Goal: Information Seeking & Learning: Learn about a topic

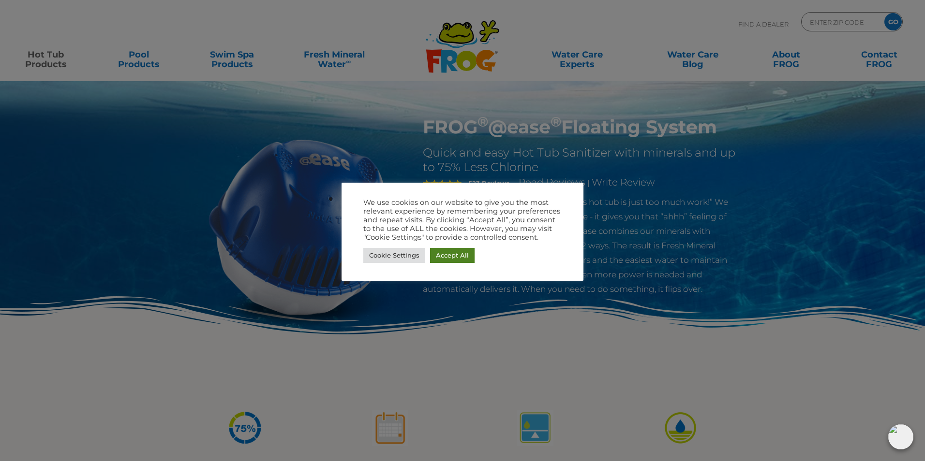
click at [437, 257] on link "Accept All" at bounding box center [452, 255] width 44 height 15
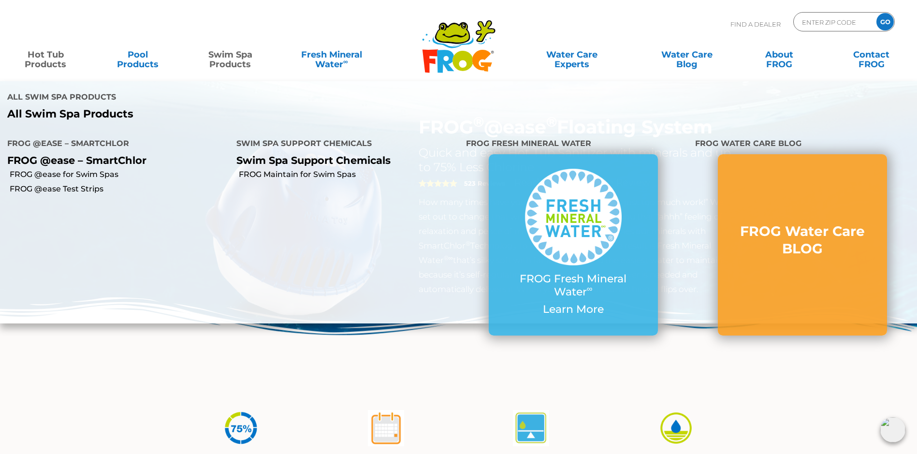
click at [118, 115] on p "All Swim Spa Products" at bounding box center [229, 114] width 444 height 13
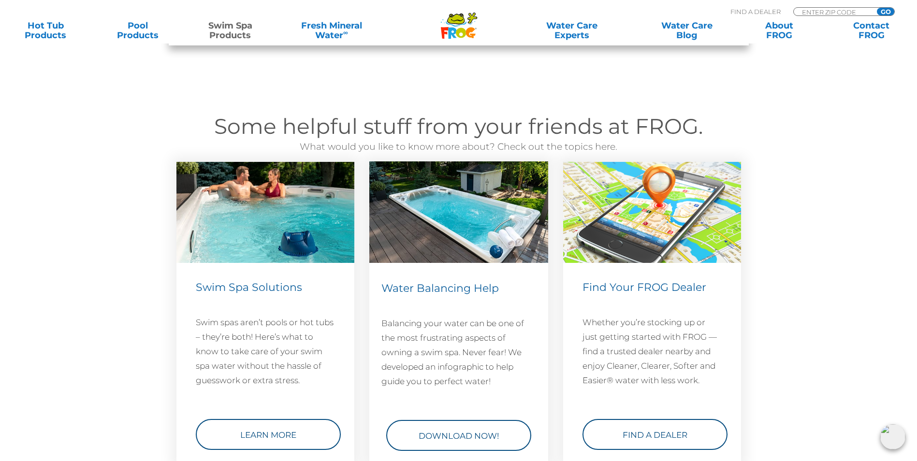
scroll to position [1257, 0]
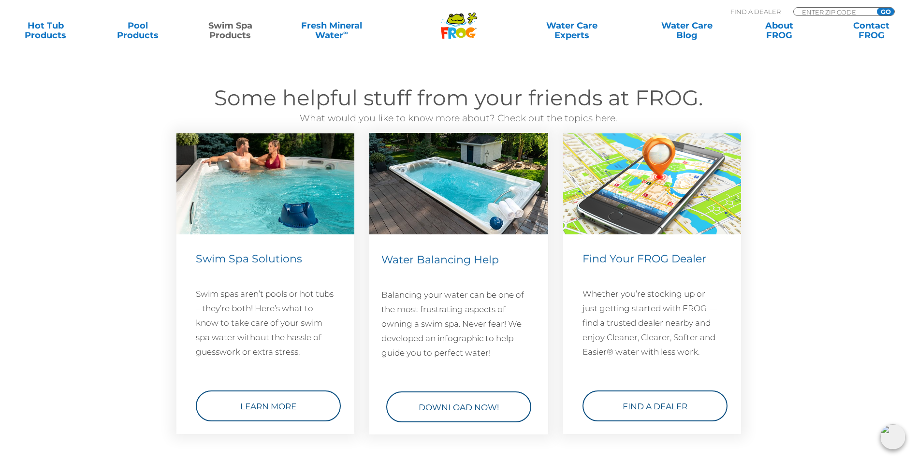
click at [453, 392] on link "Download Now!" at bounding box center [458, 407] width 145 height 31
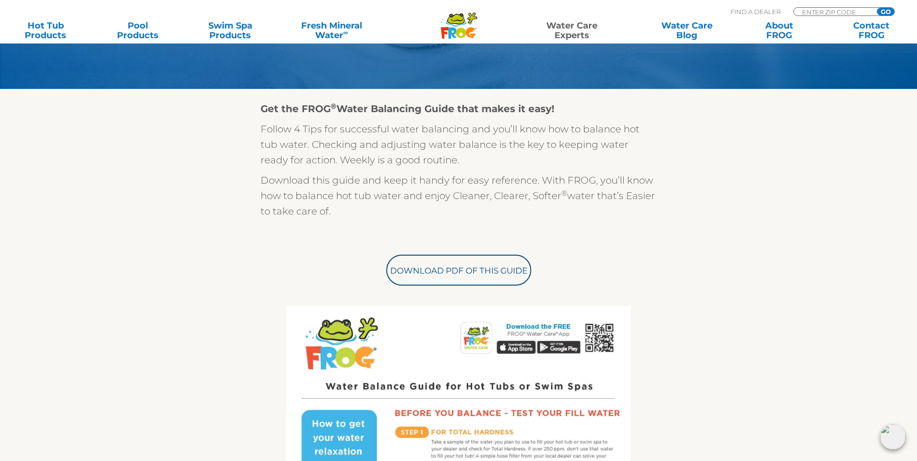
scroll to position [193, 0]
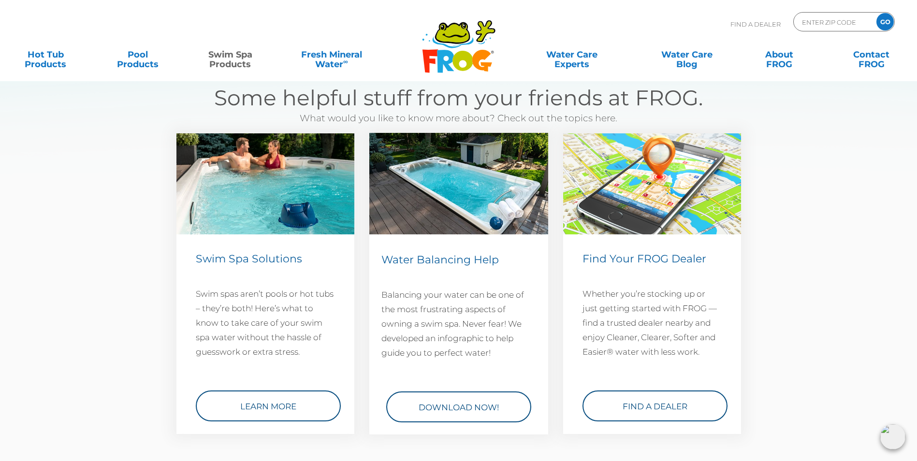
click at [275, 400] on link "Learn More" at bounding box center [268, 406] width 145 height 31
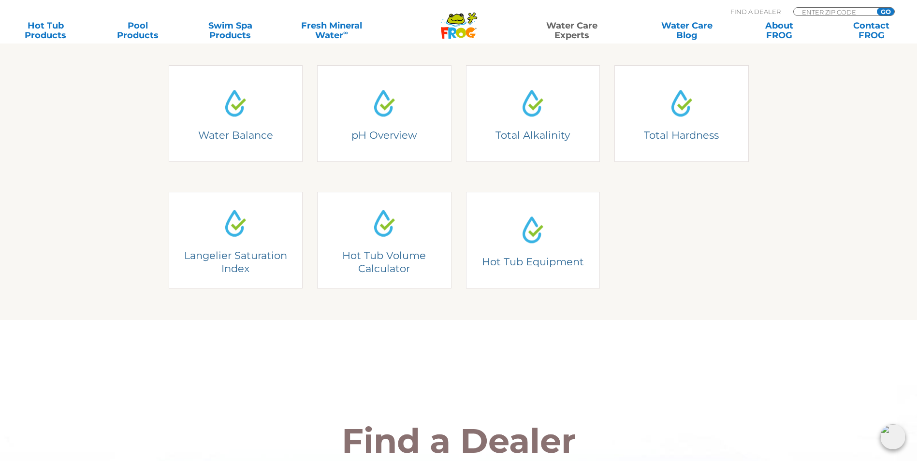
scroll to position [290, 0]
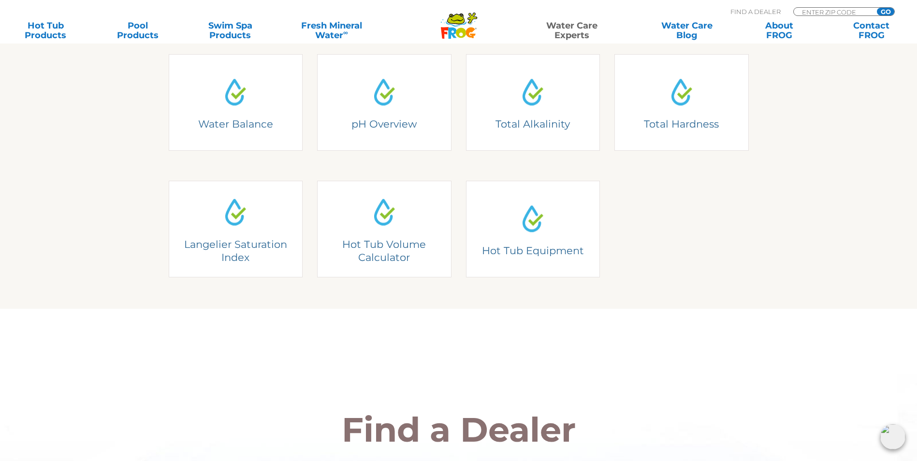
click at [385, 122] on div "pH Overview Ideal pH Range for Hot Tubs: 7.2 – 7.6" at bounding box center [384, 102] width 120 height 40
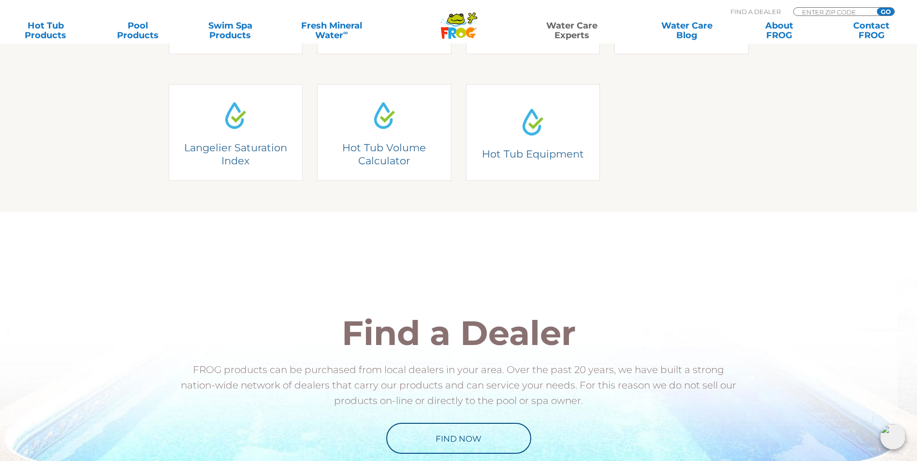
scroll to position [435, 0]
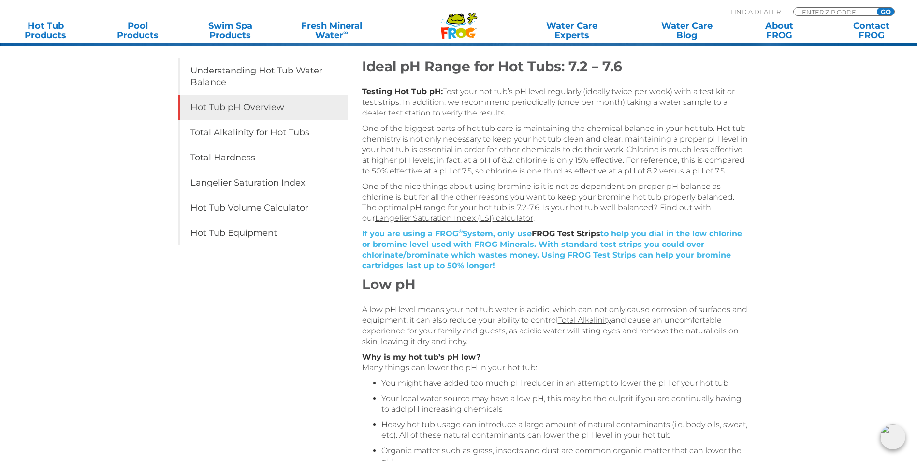
scroll to position [145, 0]
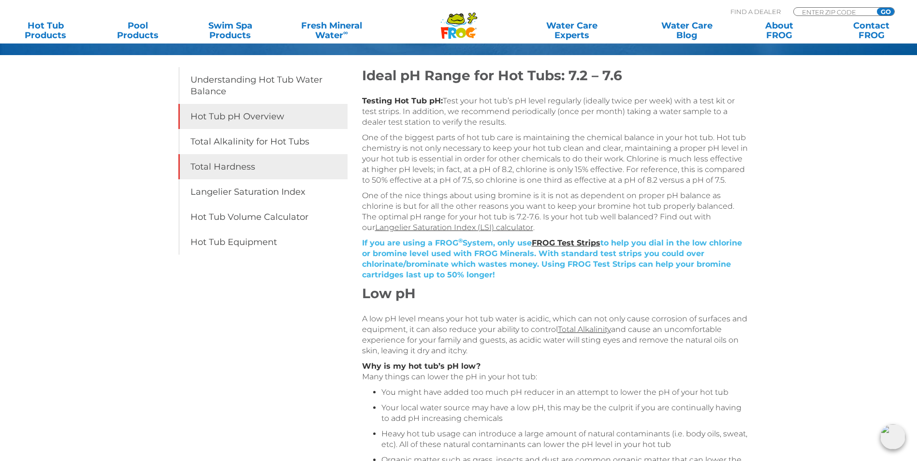
click at [247, 174] on link "Total Hardness" at bounding box center [262, 166] width 169 height 25
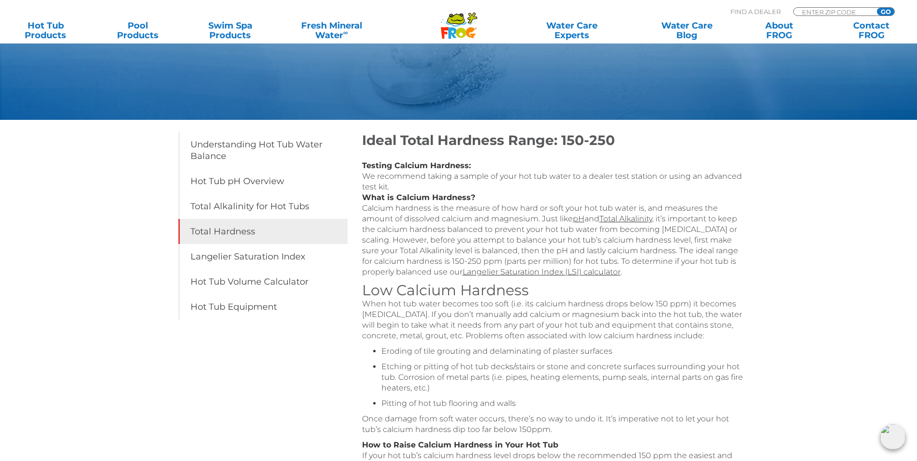
scroll to position [97, 0]
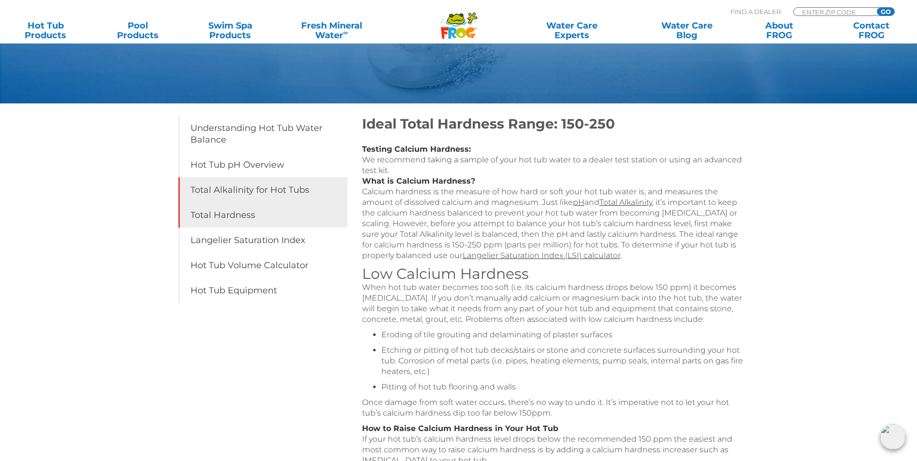
click at [240, 195] on link "Total Alkalinity for Hot Tubs" at bounding box center [262, 189] width 169 height 25
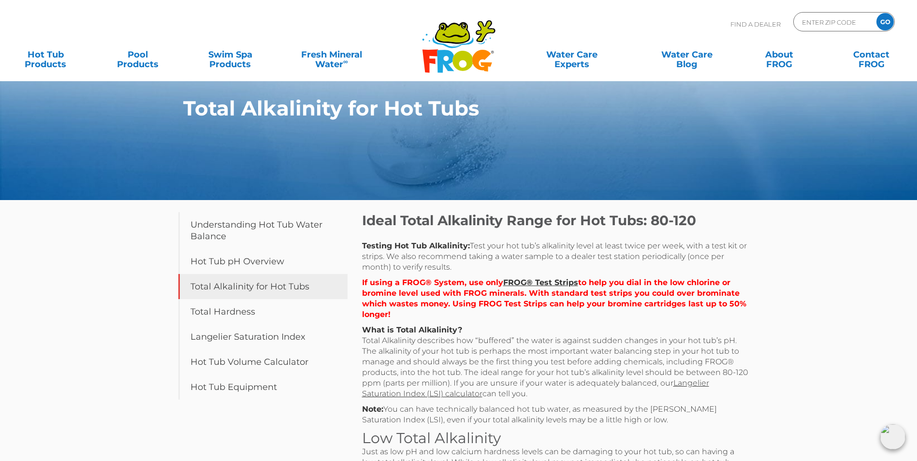
click at [899, 437] on img at bounding box center [893, 437] width 25 height 25
click at [885, 200] on section "Total Alkalinity for Hot Tubs" at bounding box center [458, 100] width 917 height 200
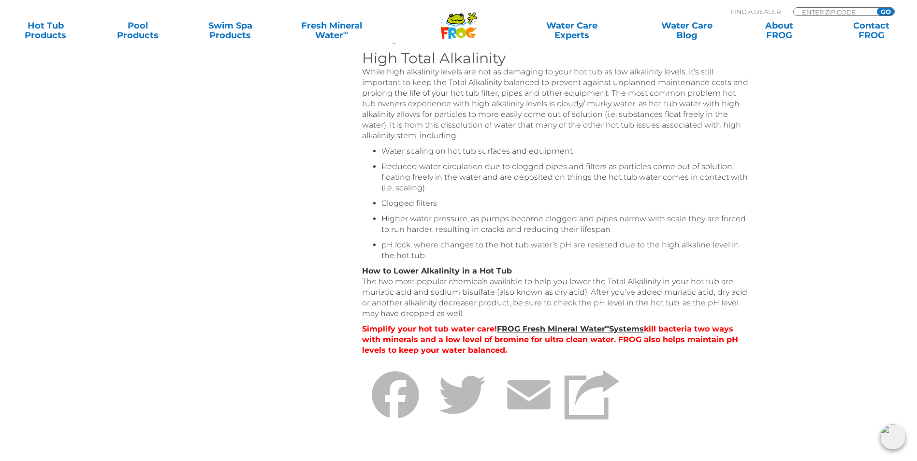
scroll to position [677, 0]
